Goal: Information Seeking & Learning: Learn about a topic

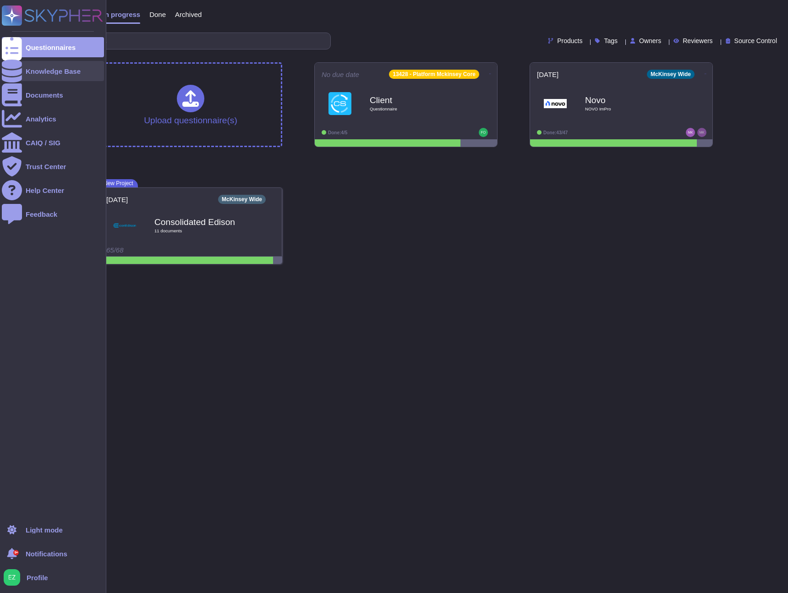
click at [35, 77] on div "Knowledge Base" at bounding box center [53, 71] width 102 height 20
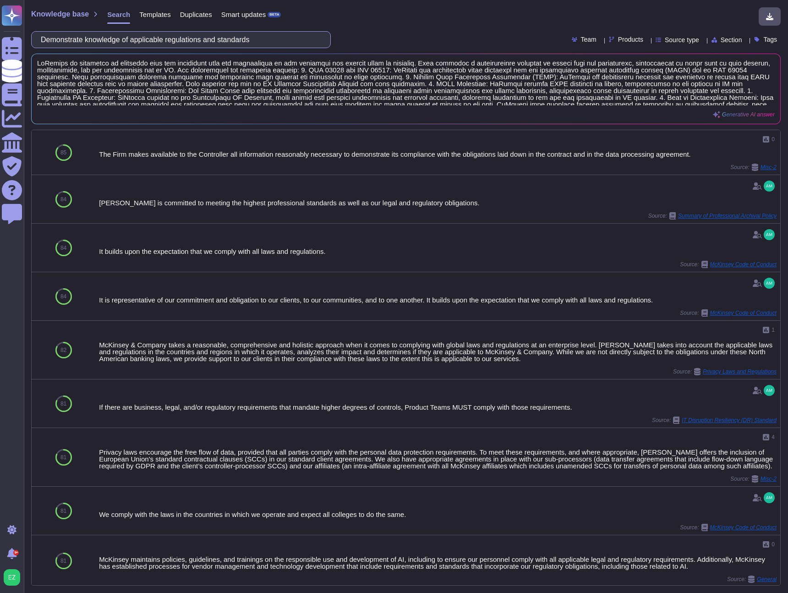
click at [140, 36] on input "Demonstrate knowledge of applicable regulations and standards" at bounding box center [178, 40] width 285 height 16
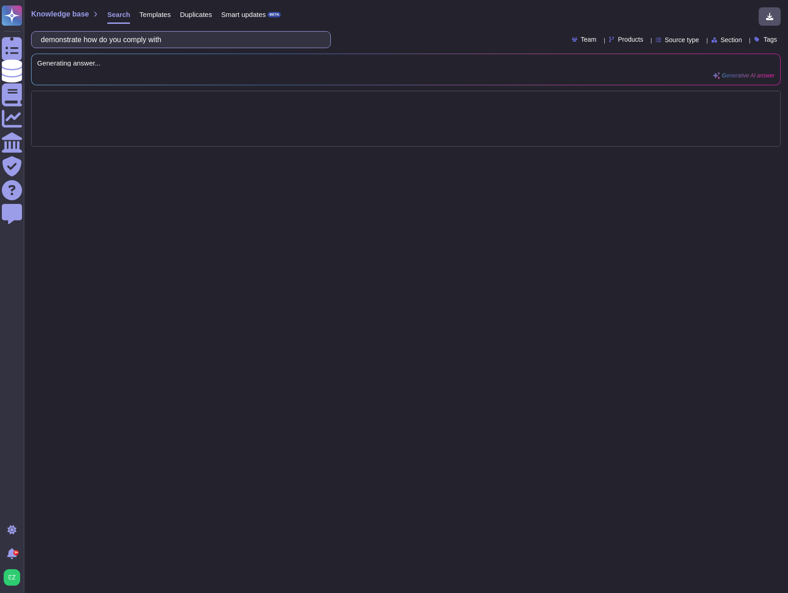
paste input "HIPAA, CJIS, [PERSON_NAME], [PERSON_NAME], NIST, FedRAMP)"
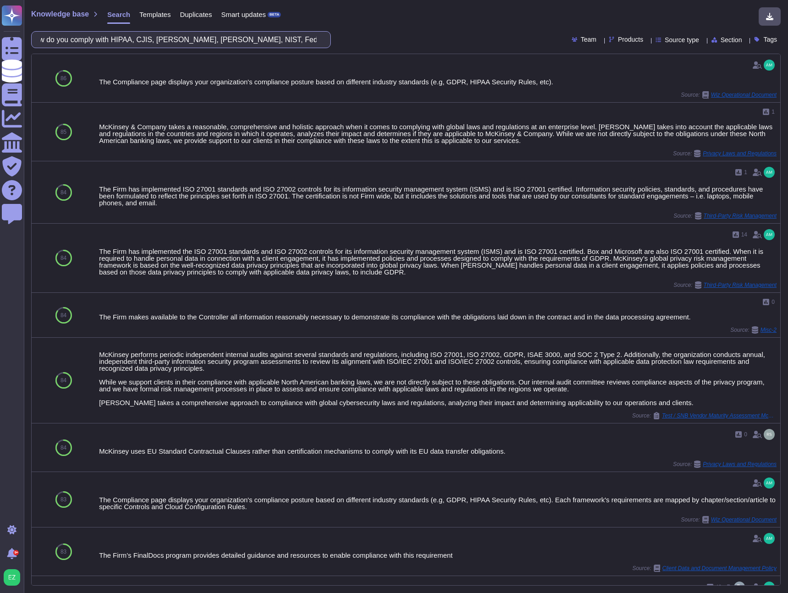
click at [182, 40] on input "demonstrate how do you comply with HIPAA, CJIS, [PERSON_NAME], [PERSON_NAME], N…" at bounding box center [178, 40] width 285 height 16
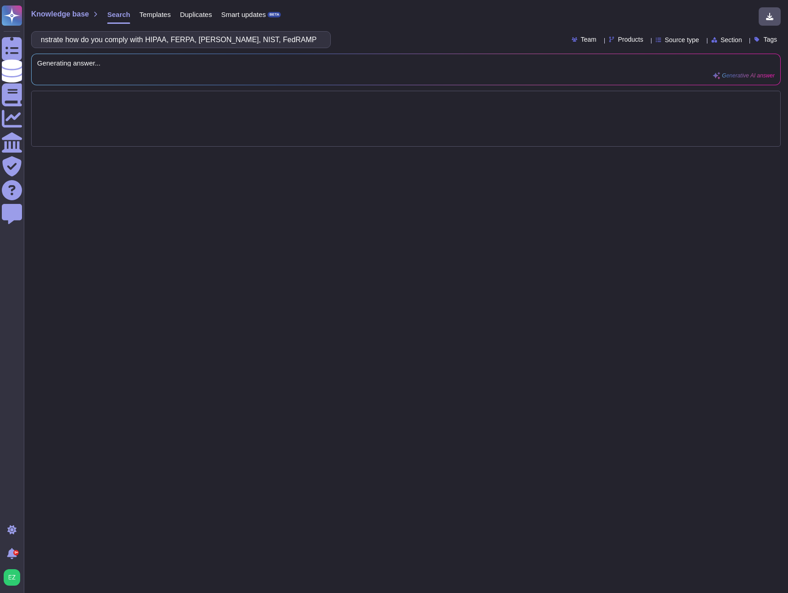
scroll to position [0, 0]
click at [324, 39] on div "demonstrate how do you comply with HIPAA, FERPA, [PERSON_NAME], NIST, FedRAMP" at bounding box center [181, 39] width 300 height 17
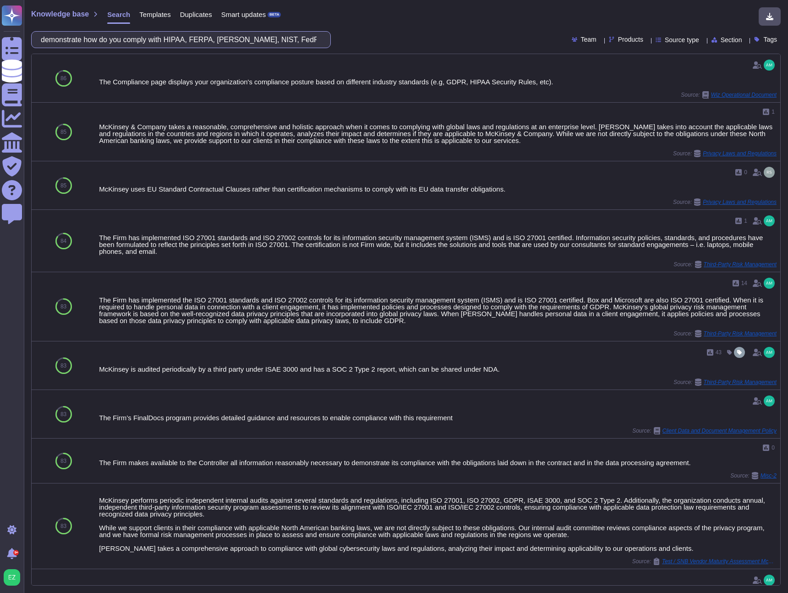
click at [188, 45] on input "demonstrate how do you comply with HIPAA, FERPA, [PERSON_NAME], NIST, FedRAMP" at bounding box center [178, 40] width 285 height 16
paste input "Demonstrate knowledge of applicable regulations and standards (e.g., HIPAA, CJI…"
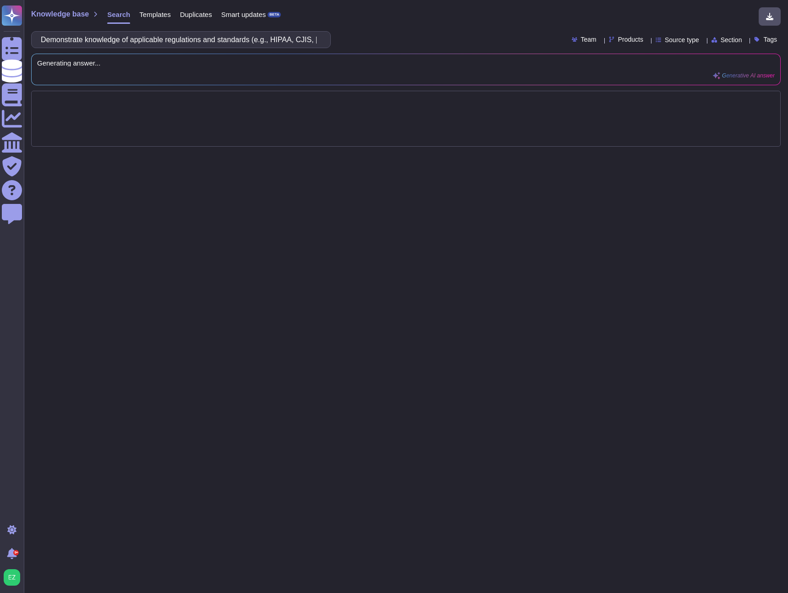
click at [388, 41] on div "Demonstrate knowledge of applicable regulations and standards (e.g., HIPAA, CJI…" at bounding box center [406, 39] width 750 height 17
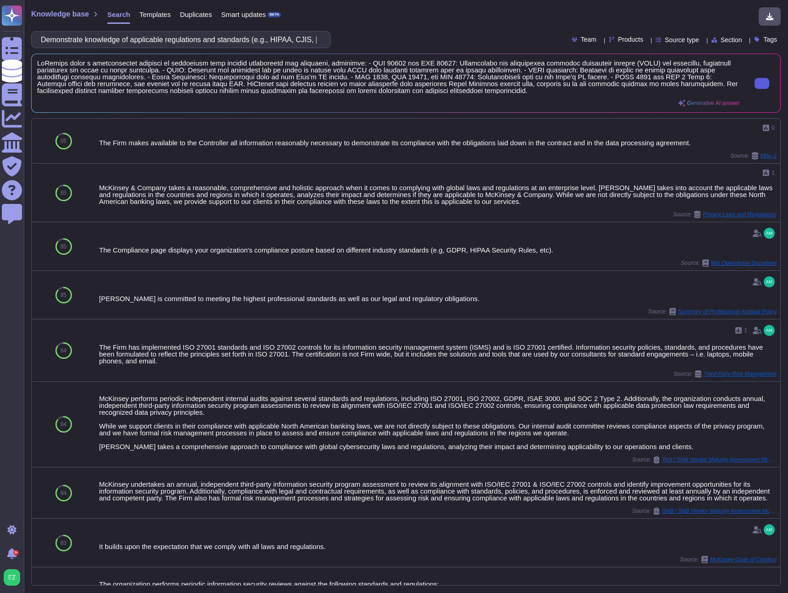
click at [762, 83] on icon at bounding box center [762, 83] width 0 height 0
click at [256, 36] on input "Demonstrate knowledge of applicable regulations and standards (e.g., HIPAA, CJI…" at bounding box center [178, 40] width 285 height 16
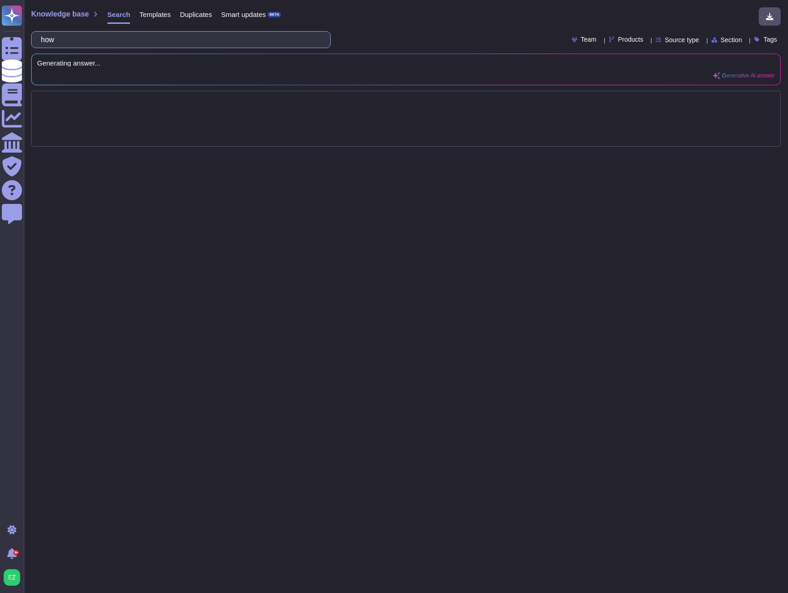
type input "ho"
click at [427, 35] on div "talk about your hosting requirements for confidential data Team Products Source…" at bounding box center [406, 39] width 750 height 17
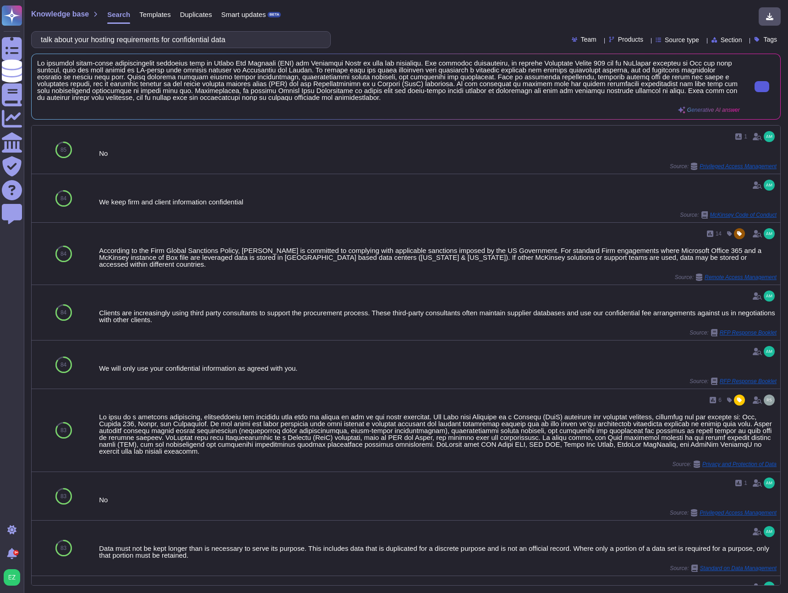
click at [762, 87] on icon at bounding box center [762, 87] width 0 height 0
click at [234, 37] on input "talk about your hosting requirements for confidential data" at bounding box center [178, 40] width 285 height 16
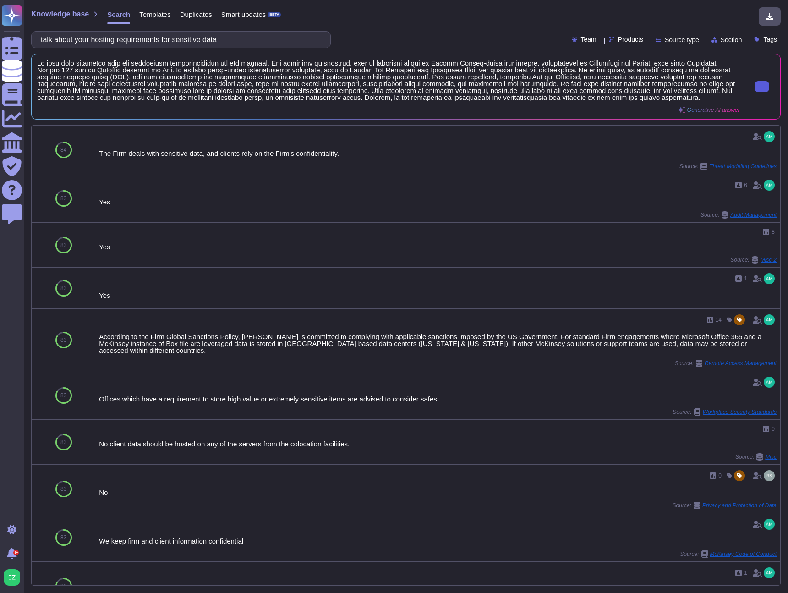
click at [215, 38] on input "talk about your hosting requirements for sensitive data" at bounding box center [178, 40] width 285 height 16
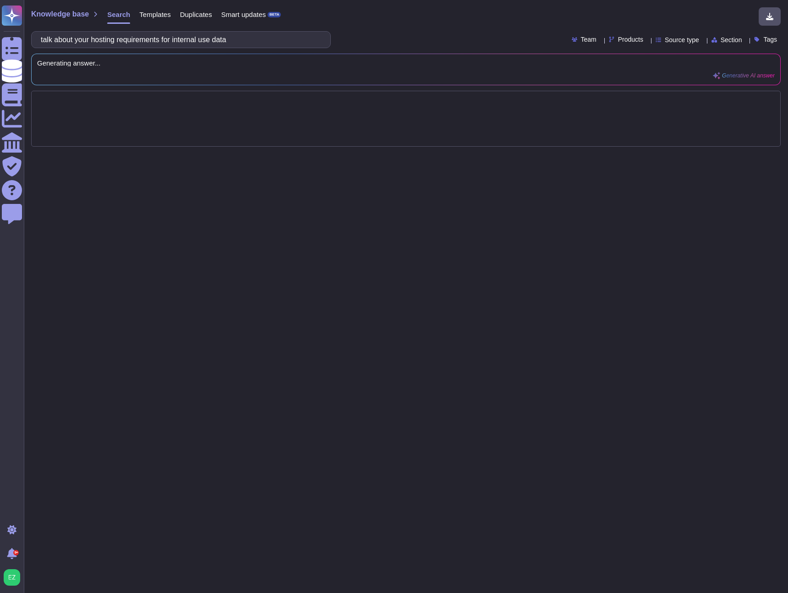
click at [497, 38] on div "talk about your hosting requirements for internal use data Team Products Source…" at bounding box center [406, 39] width 750 height 17
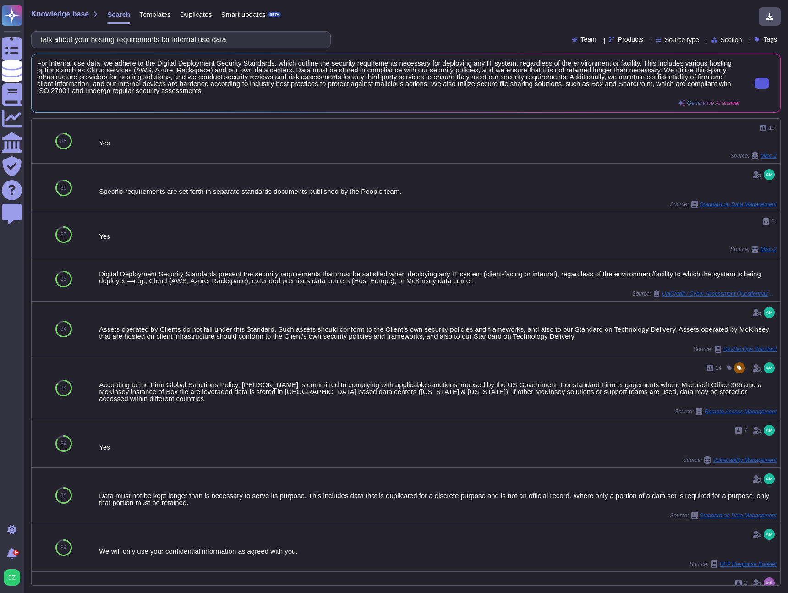
click at [756, 88] on button at bounding box center [762, 83] width 15 height 11
drag, startPoint x: 256, startPoint y: 39, endPoint x: 210, endPoint y: 38, distance: 46.3
click at [210, 38] on input "talk about your hosting requirements for internal use data" at bounding box center [178, 40] width 285 height 16
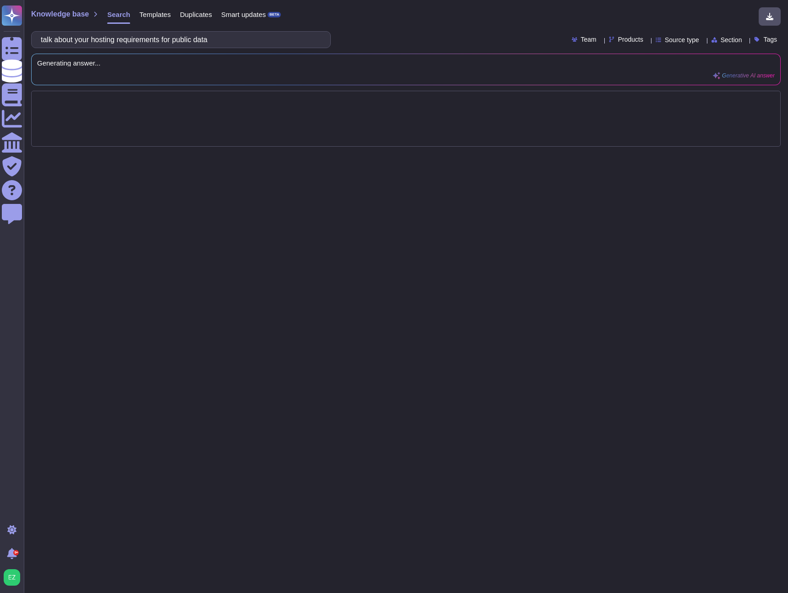
type input "talk about your hosting requirements for public data"
click at [390, 31] on div "talk about your hosting requirements for public data Team Products Source type …" at bounding box center [406, 39] width 750 height 17
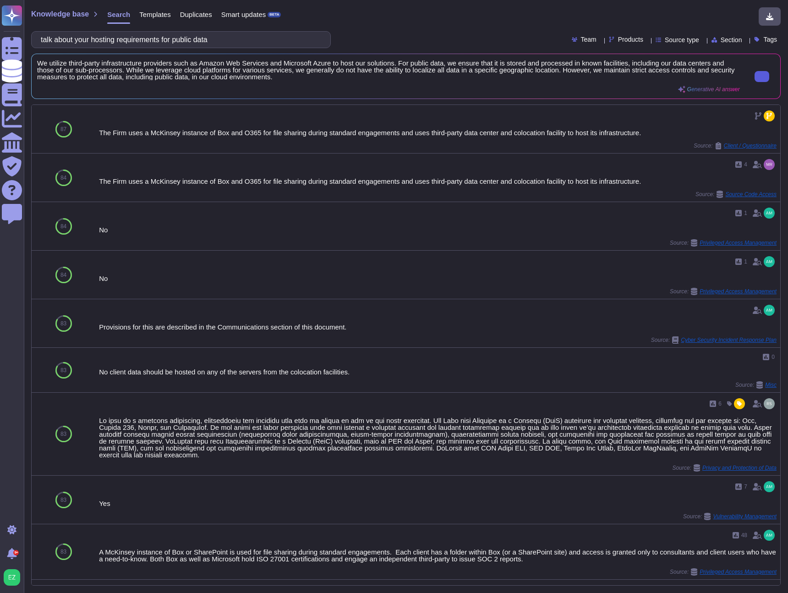
click at [761, 80] on button at bounding box center [762, 76] width 15 height 11
